Goal: Information Seeking & Learning: Learn about a topic

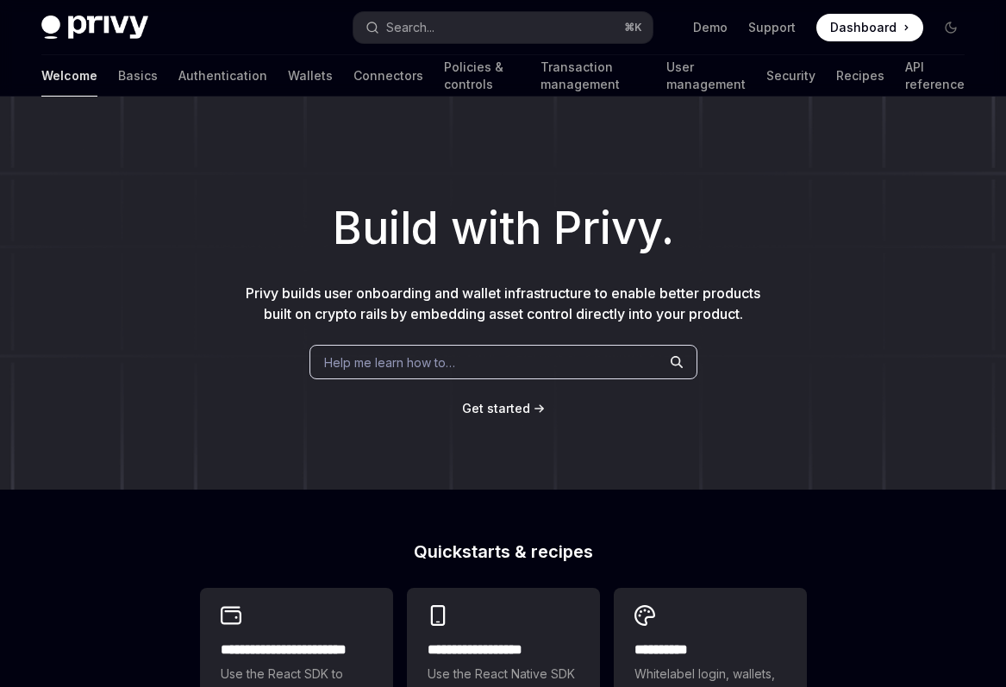
type textarea "*"
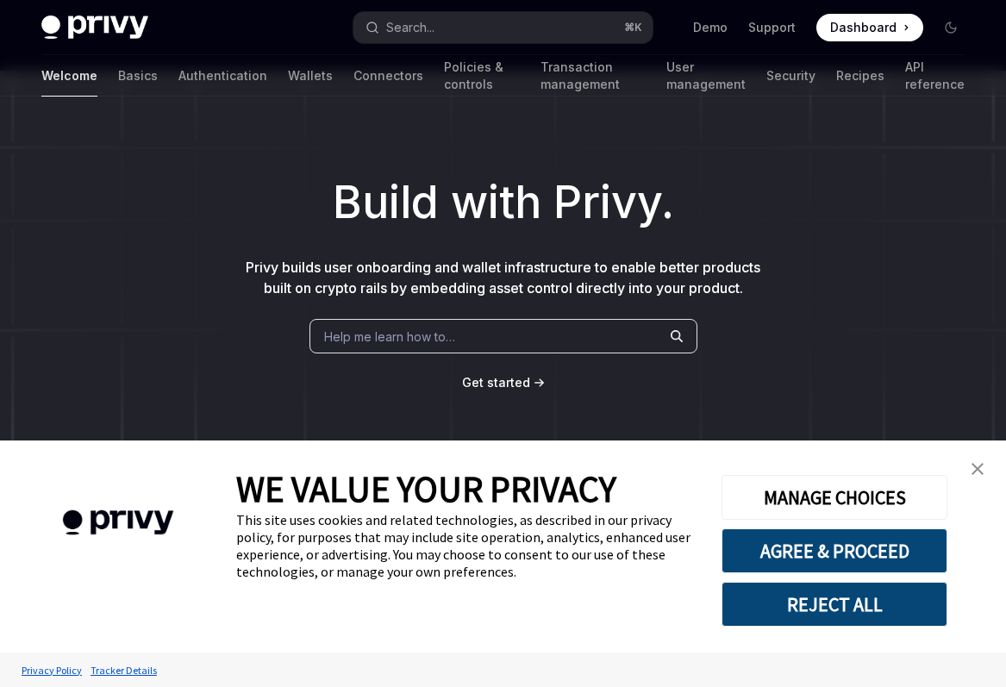
scroll to position [29, 0]
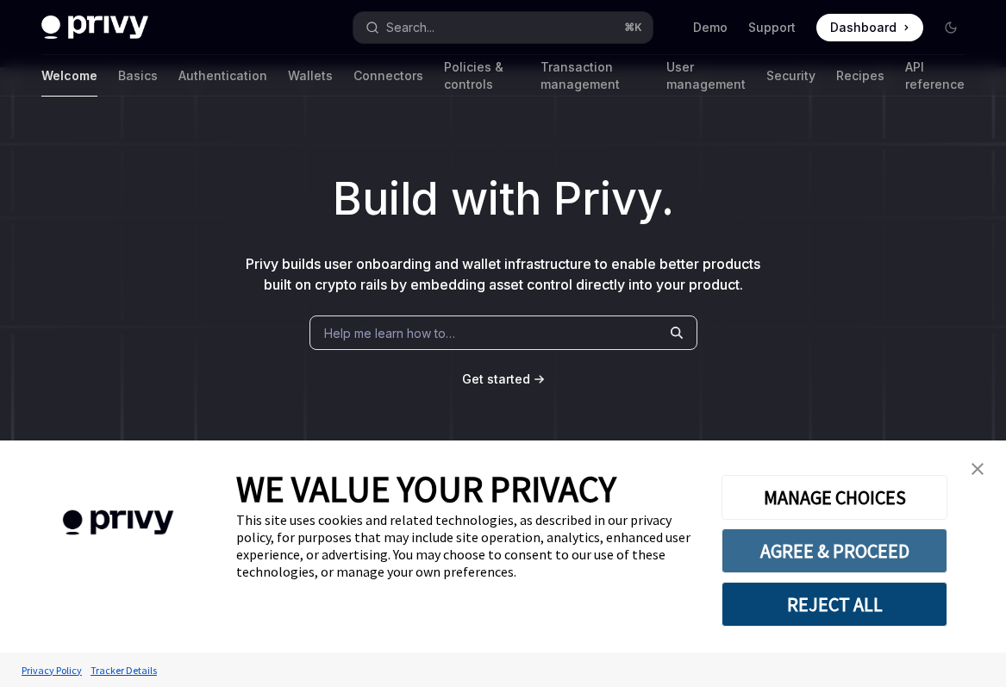
click at [877, 552] on button "AGREE & PROCEED" at bounding box center [834, 550] width 226 height 45
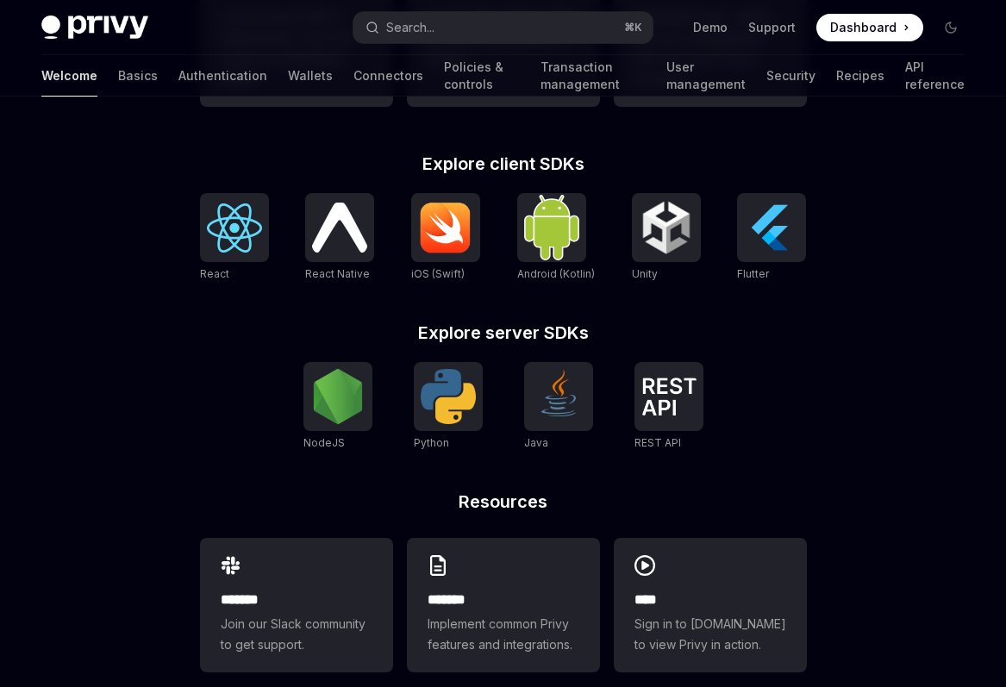
scroll to position [683, 0]
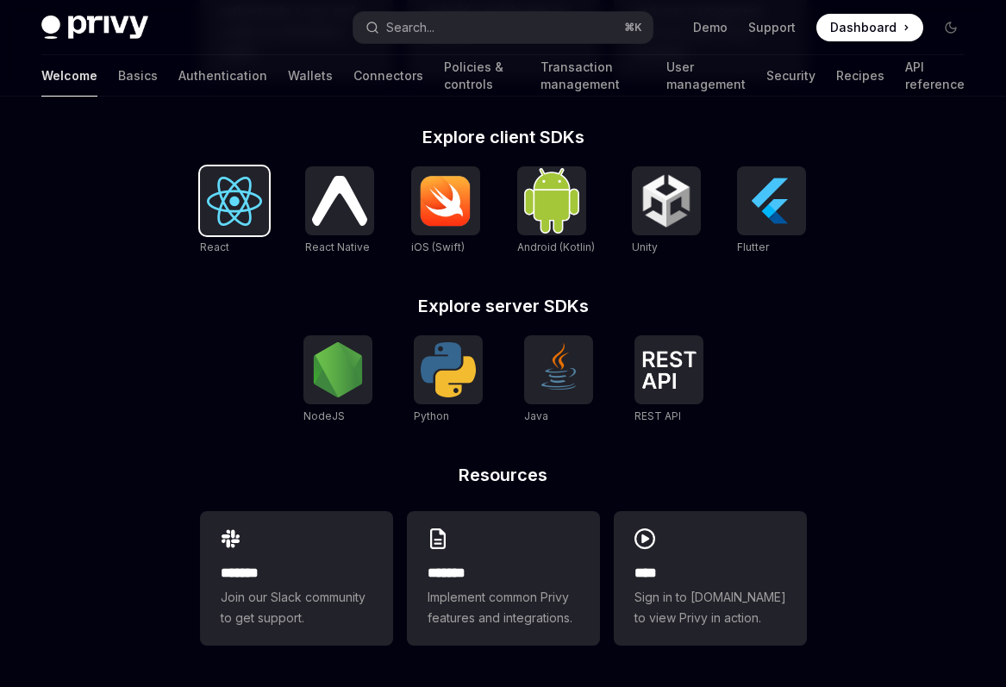
click at [254, 187] on img at bounding box center [234, 201] width 55 height 49
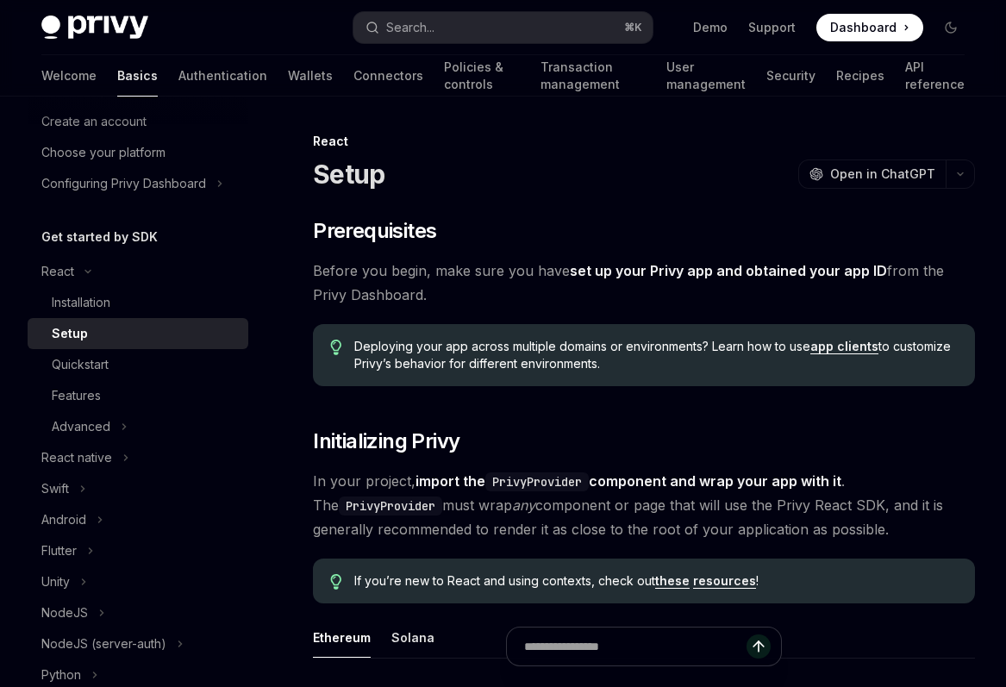
scroll to position [100, 0]
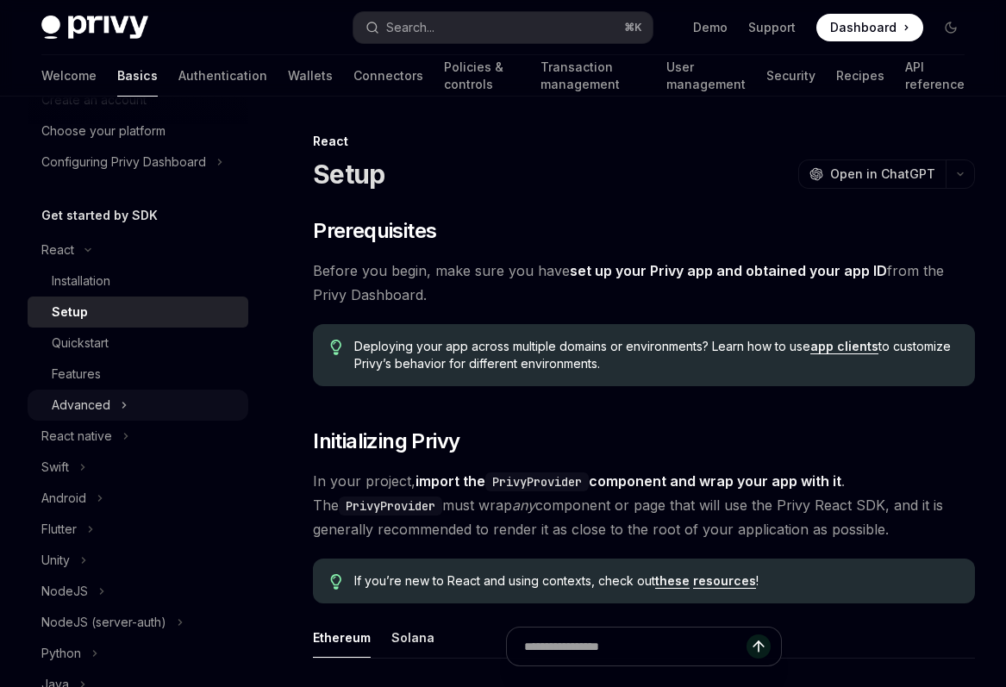
click at [85, 410] on div "Advanced" at bounding box center [81, 405] width 59 height 21
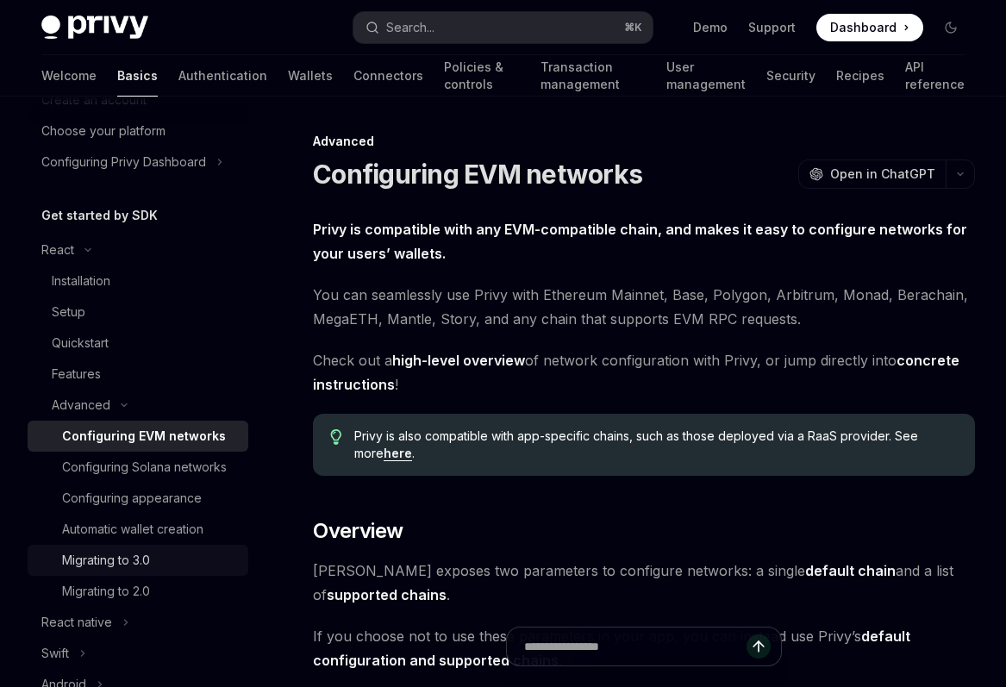
click at [116, 562] on div "Migrating to 3.0" at bounding box center [106, 560] width 88 height 21
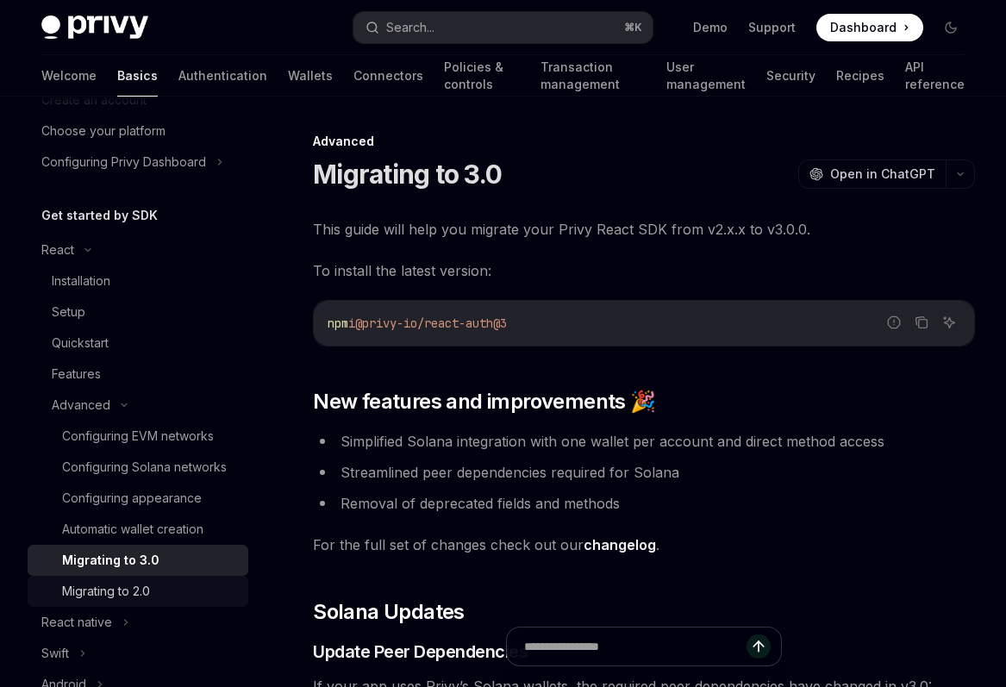
click at [140, 589] on div "Migrating to 2.0" at bounding box center [106, 591] width 88 height 21
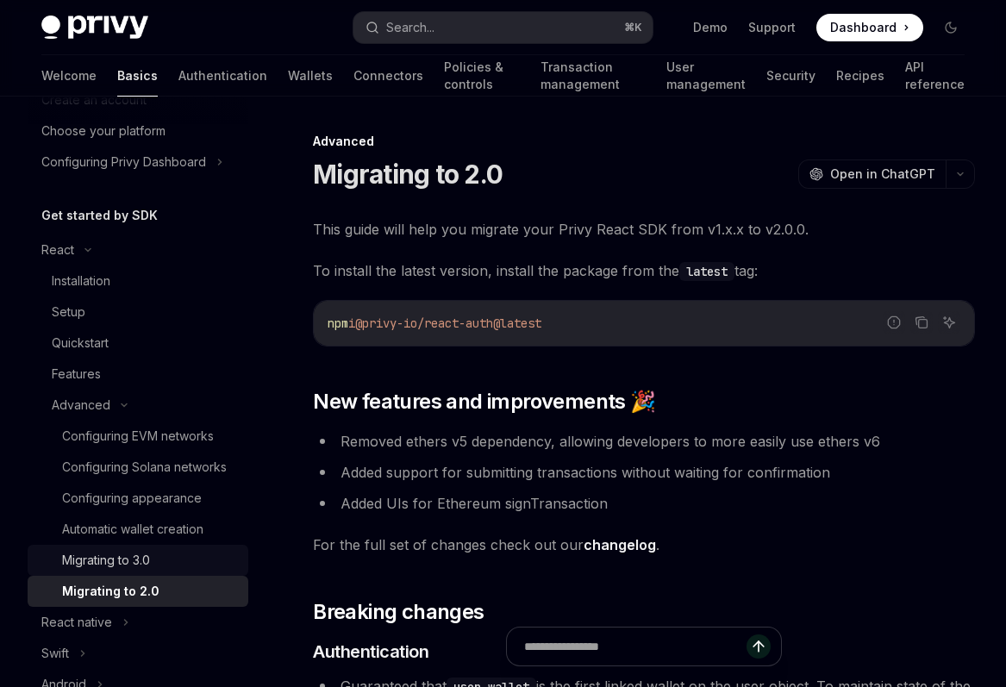
click at [148, 558] on div "Migrating to 3.0" at bounding box center [106, 560] width 88 height 21
type textarea "*"
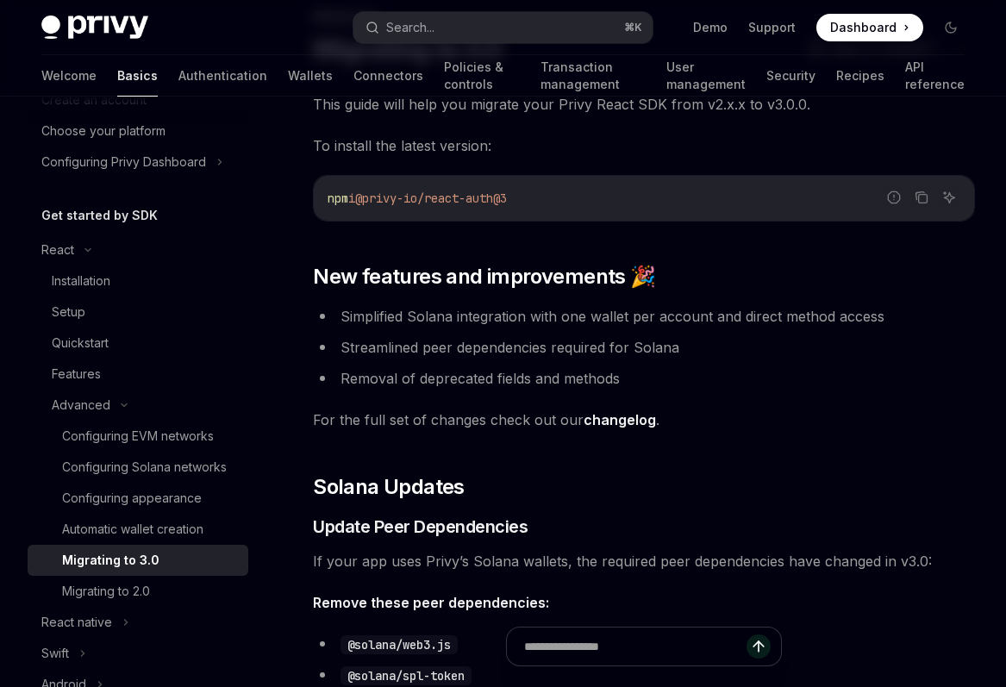
scroll to position [222, 0]
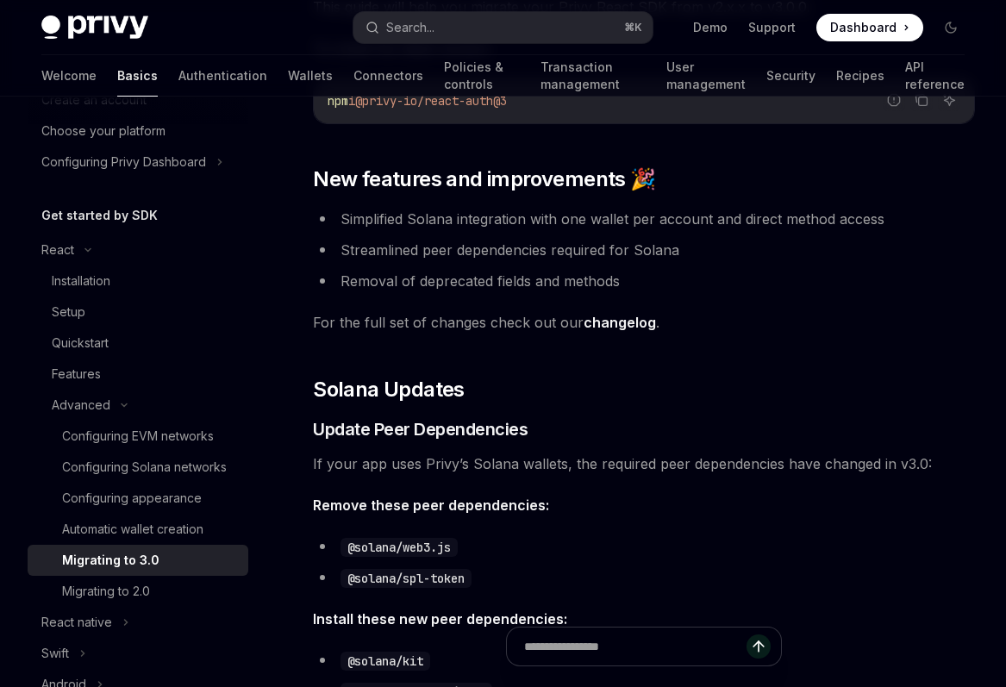
click at [547, 220] on li "Simplified Solana integration with one wallet per account and direct method acc…" at bounding box center [644, 219] width 662 height 24
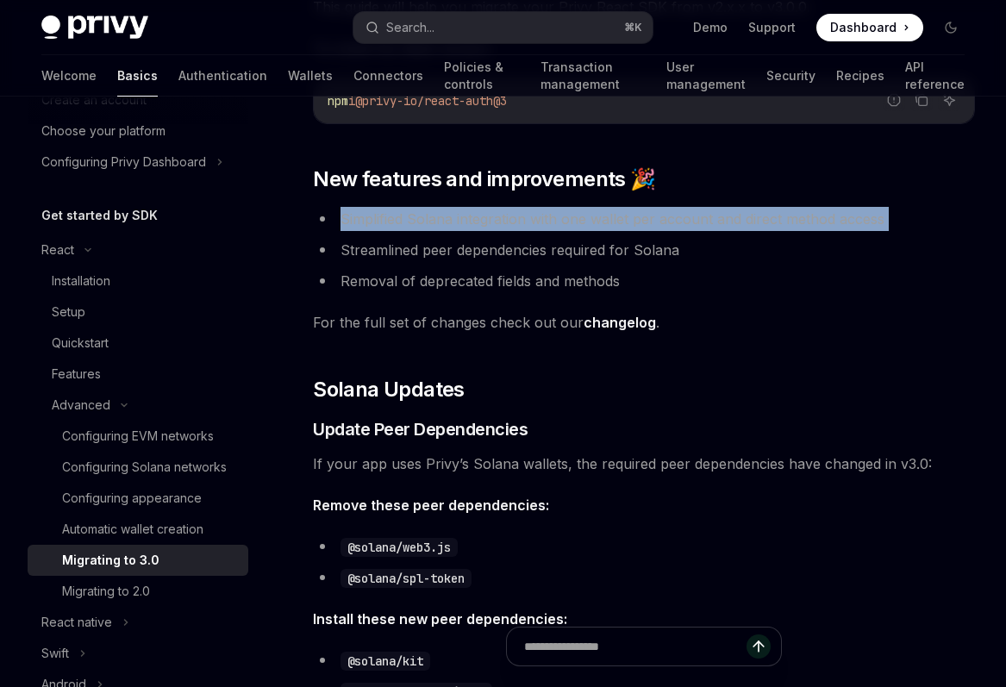
click at [547, 220] on li "Simplified Solana integration with one wallet per account and direct method acc…" at bounding box center [644, 219] width 662 height 24
click at [638, 327] on link "changelog" at bounding box center [619, 323] width 72 height 18
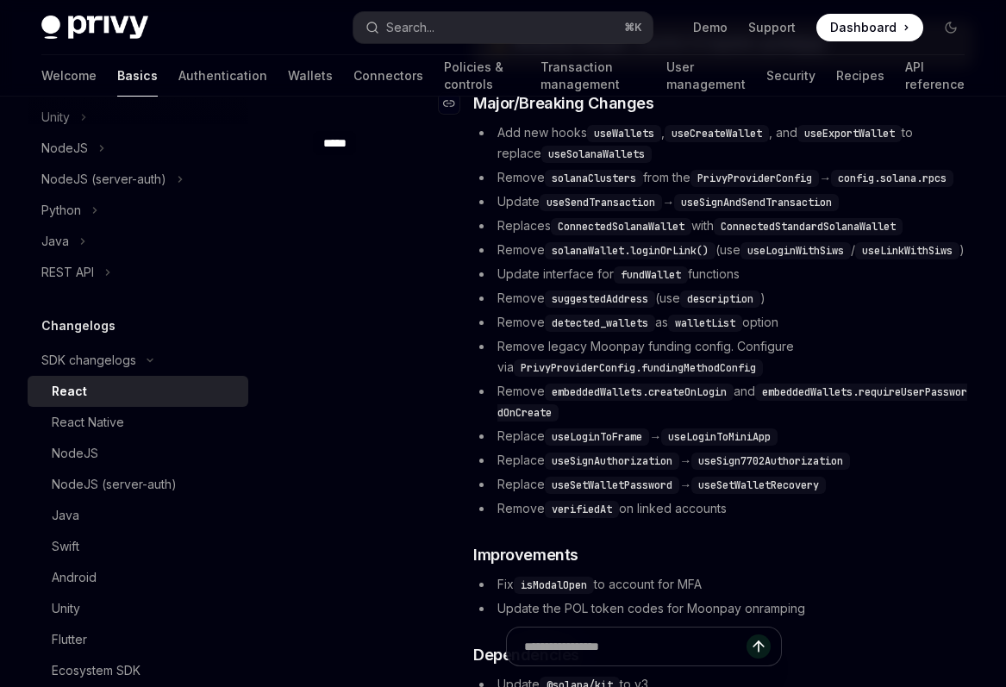
scroll to position [513, 0]
